Goal: Task Accomplishment & Management: Complete application form

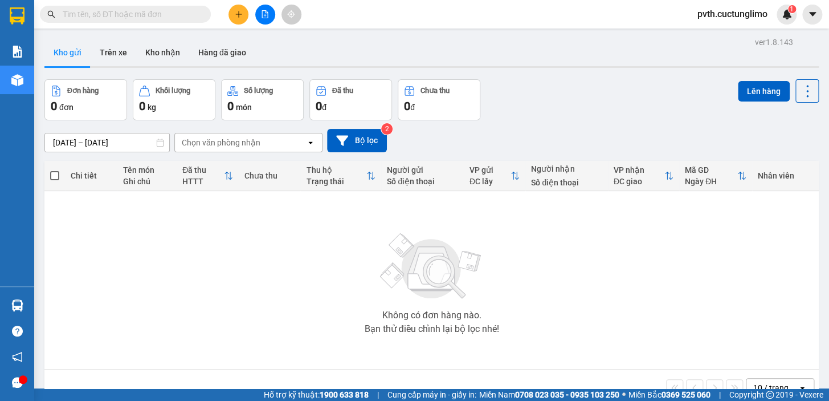
click at [235, 15] on icon "plus" at bounding box center [239, 14] width 8 height 8
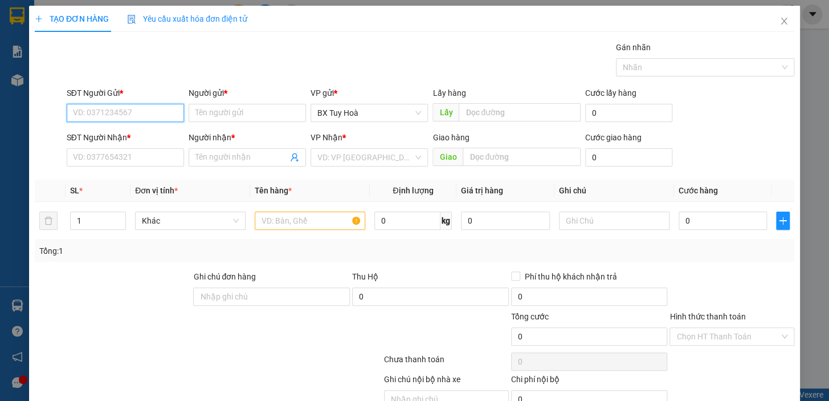
click at [144, 117] on input "SĐT Người Gửi *" at bounding box center [125, 113] width 117 height 18
click at [144, 127] on div "0377395895 - thắng" at bounding box center [124, 136] width 116 height 18
type input "0377395895"
type input "thắng"
type input "0785188557"
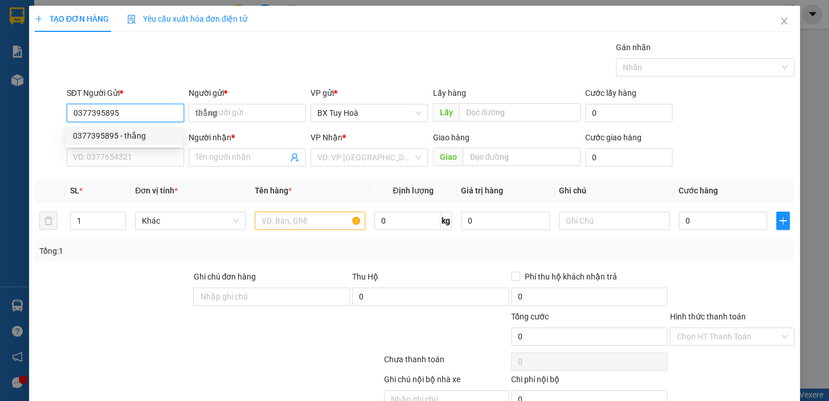
type input "ĐĂNG"
type input "50.000"
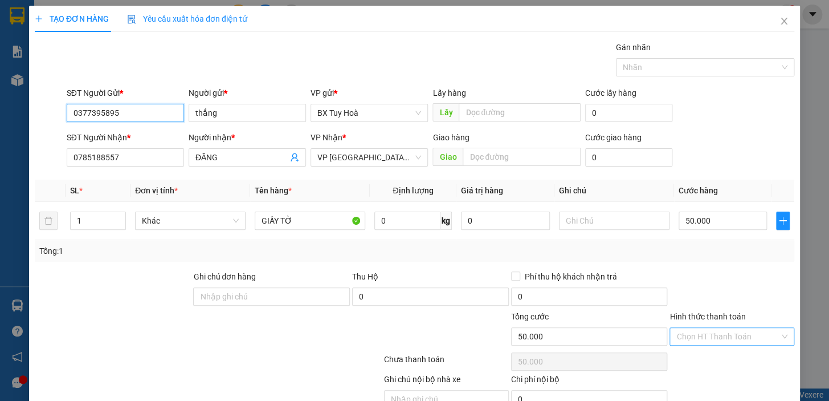
type input "0377395895"
click at [701, 341] on input "Hình thức thanh toán" at bounding box center [728, 336] width 103 height 17
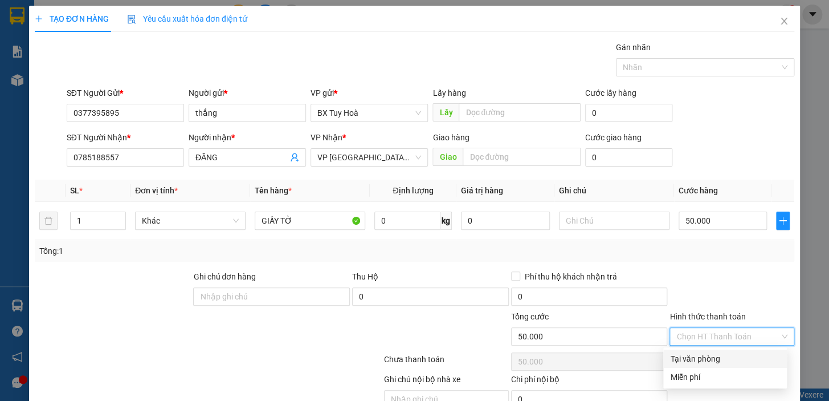
click at [694, 361] on div "Tại văn phòng" at bounding box center [725, 358] width 110 height 13
type input "0"
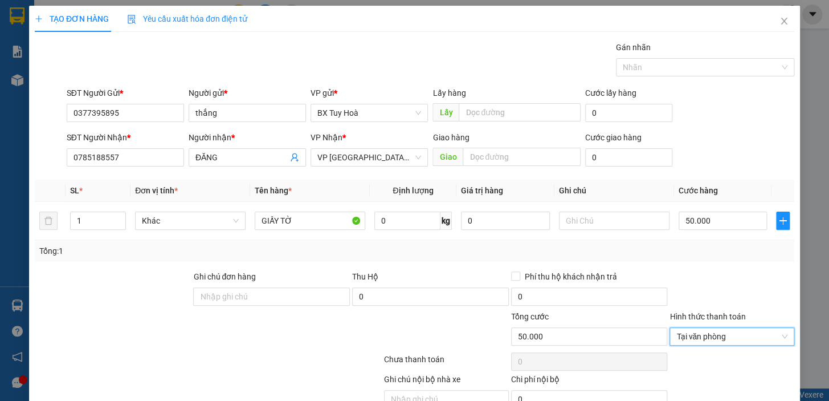
scroll to position [56, 0]
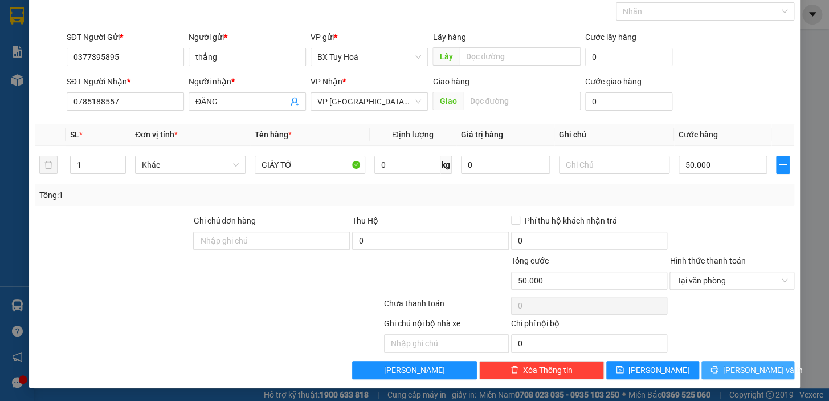
click at [704, 363] on button "[PERSON_NAME] và In" at bounding box center [748, 370] width 93 height 18
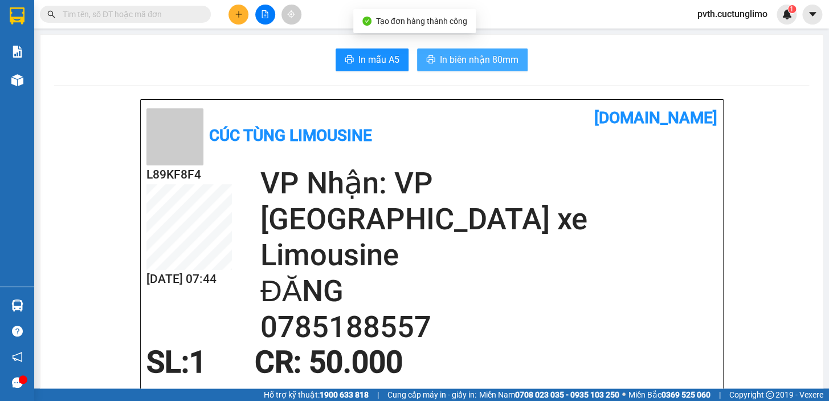
click at [488, 58] on span "In biên nhận 80mm" at bounding box center [479, 59] width 79 height 14
click at [498, 59] on span "In biên nhận 80mm" at bounding box center [479, 59] width 79 height 14
